Goal: Register for event/course

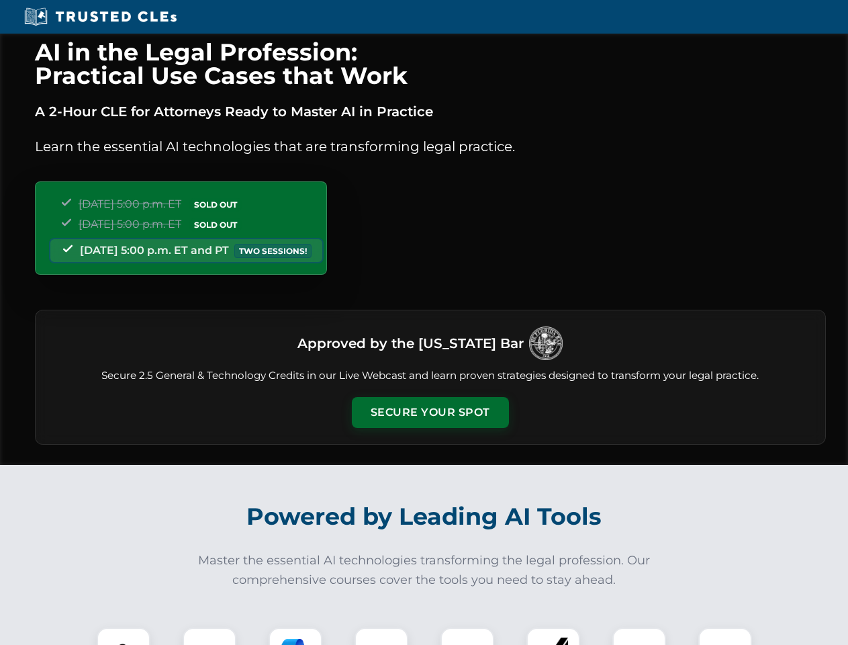
click at [430, 412] on button "Secure Your Spot" at bounding box center [430, 412] width 157 height 31
click at [124, 636] on img at bounding box center [123, 653] width 39 height 39
